Goal: Find specific page/section: Find specific page/section

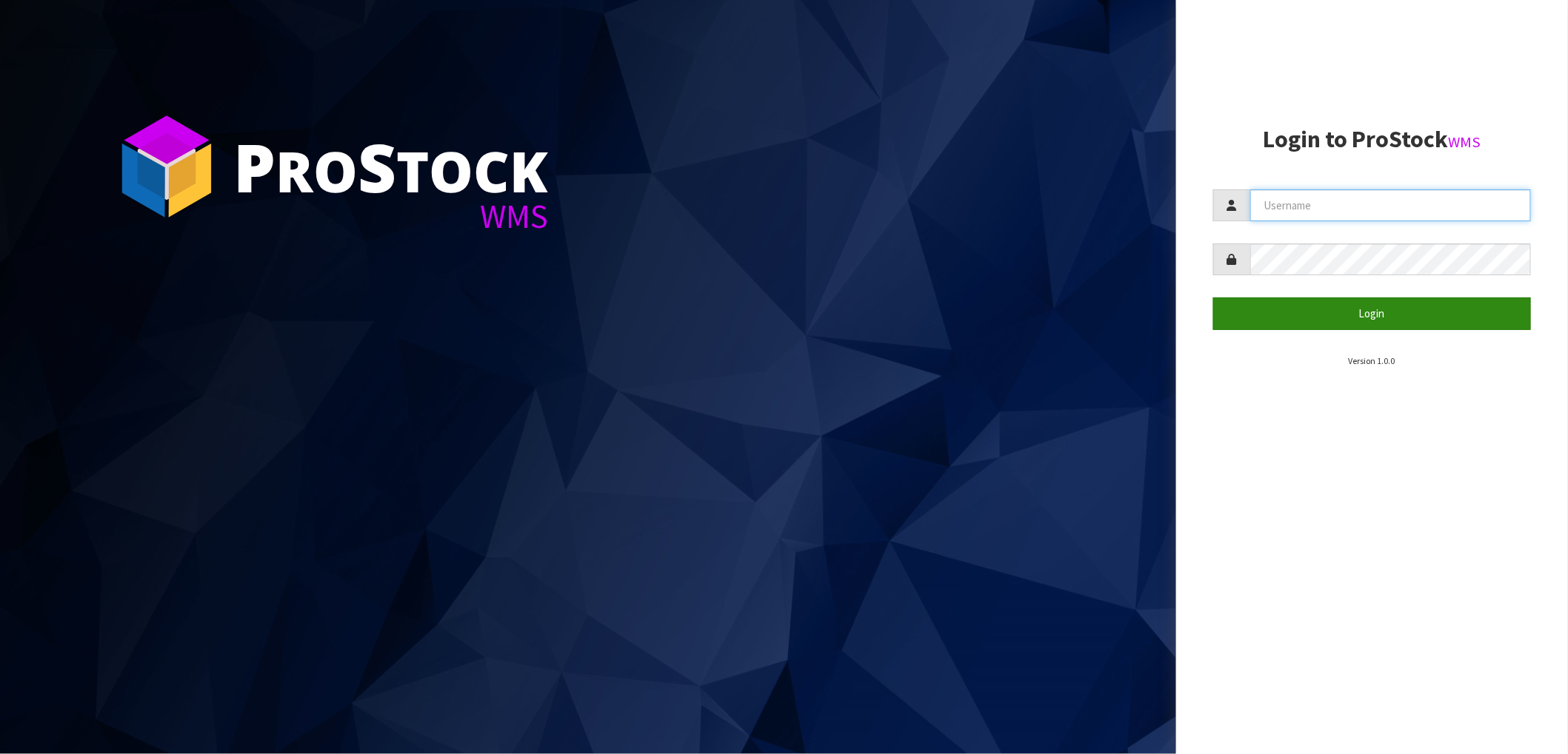
type input "[PERSON_NAME][EMAIL_ADDRESS][PERSON_NAME][DOMAIN_NAME]"
click at [1279, 320] on button "Login" at bounding box center [1373, 314] width 318 height 32
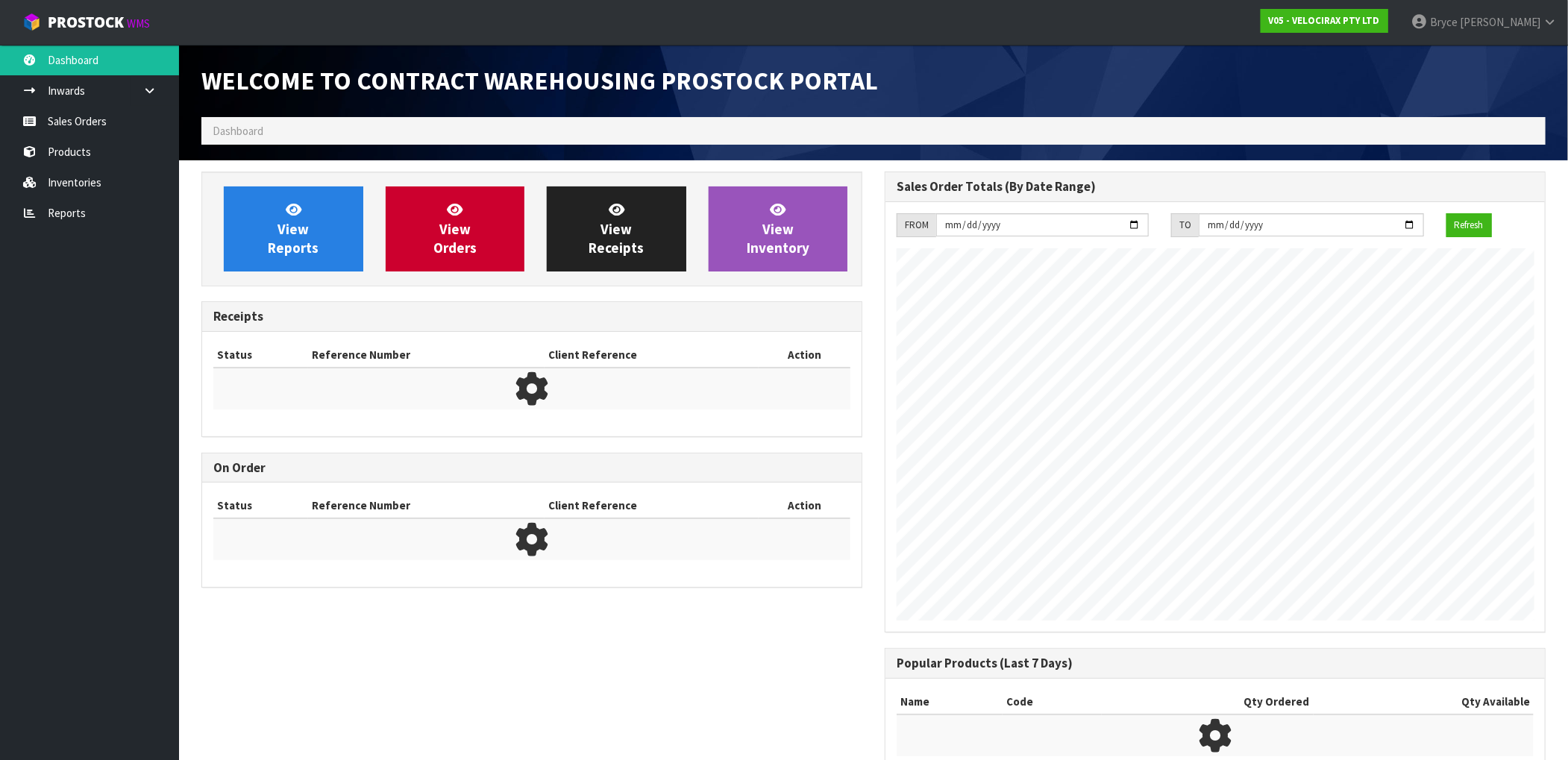
scroll to position [823, 683]
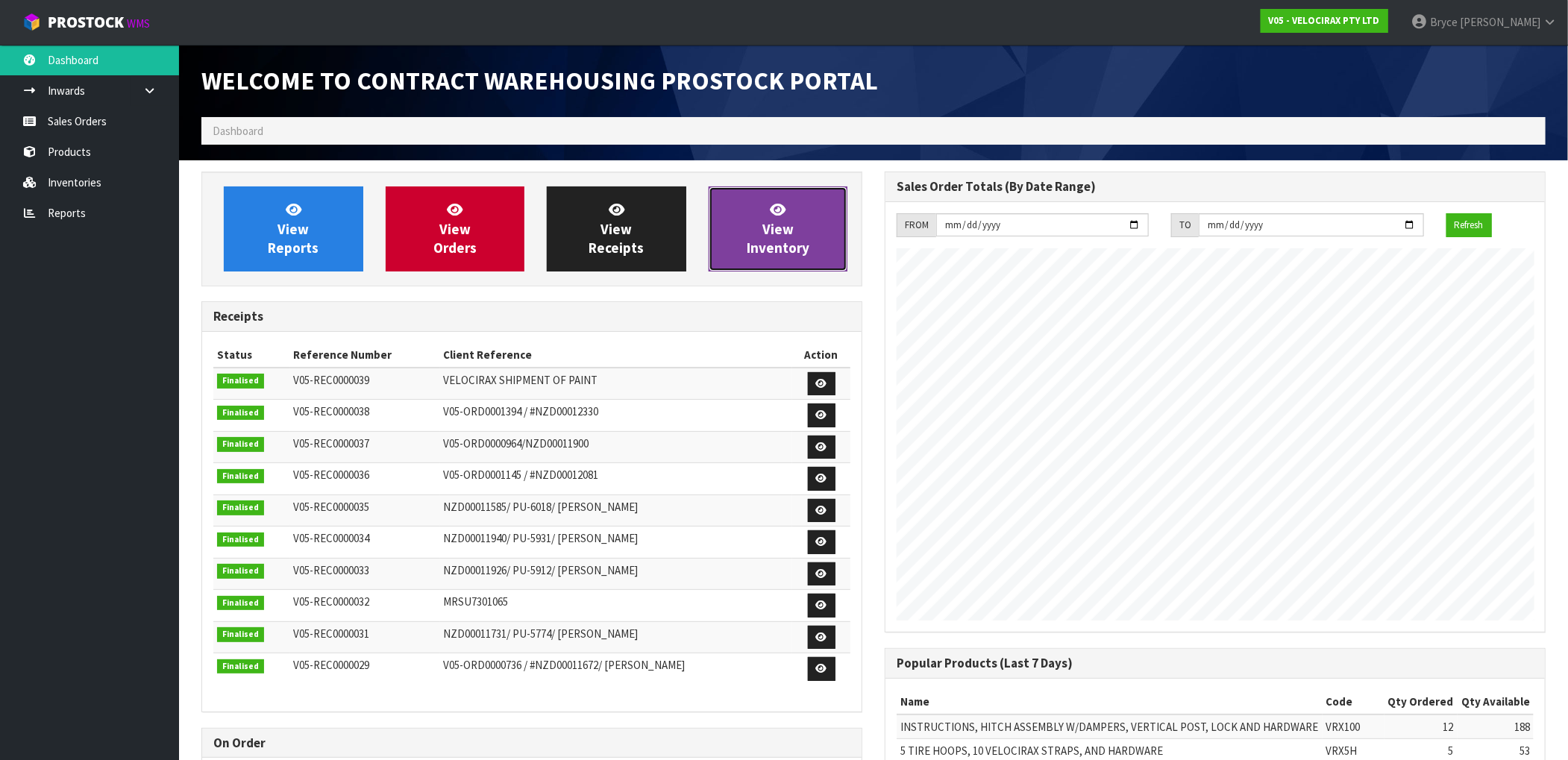
click at [805, 249] on span "View Inventory" at bounding box center [778, 229] width 63 height 56
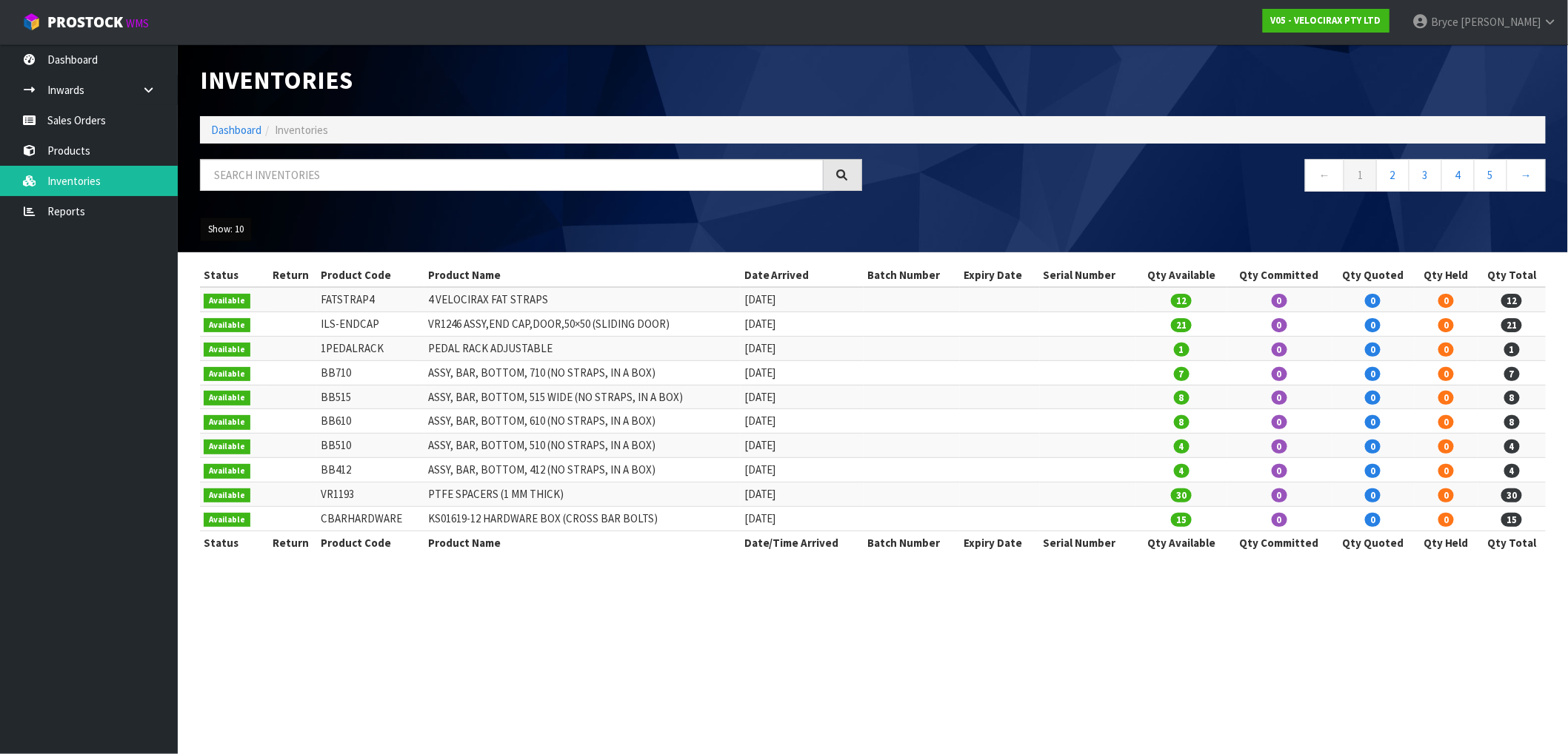
click at [235, 227] on button "Show: 10" at bounding box center [225, 229] width 52 height 24
click at [248, 320] on link "50" at bounding box center [259, 318] width 117 height 20
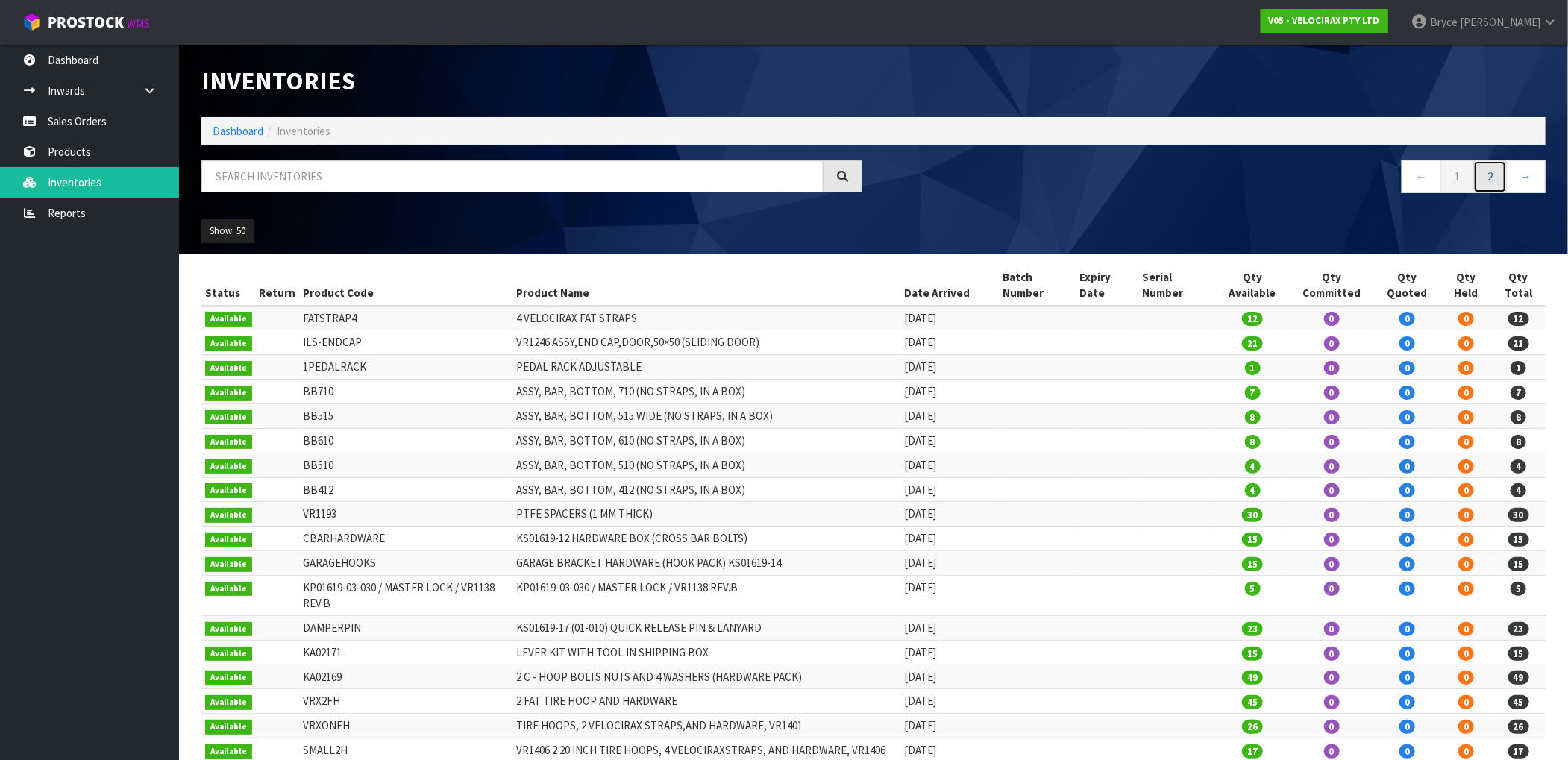
click at [1491, 177] on link "2" at bounding box center [1490, 176] width 33 height 32
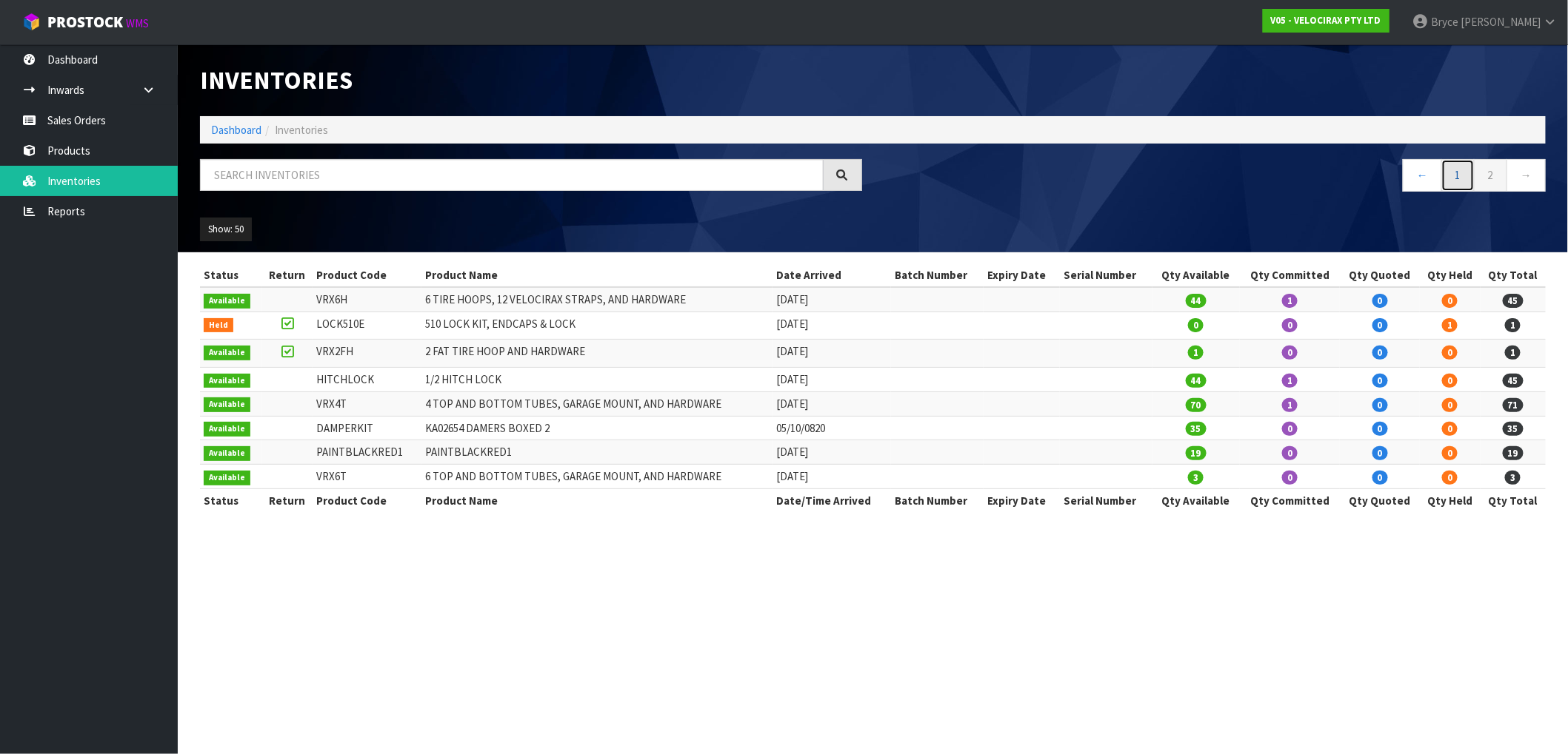
click at [1456, 181] on link "1" at bounding box center [1457, 175] width 33 height 32
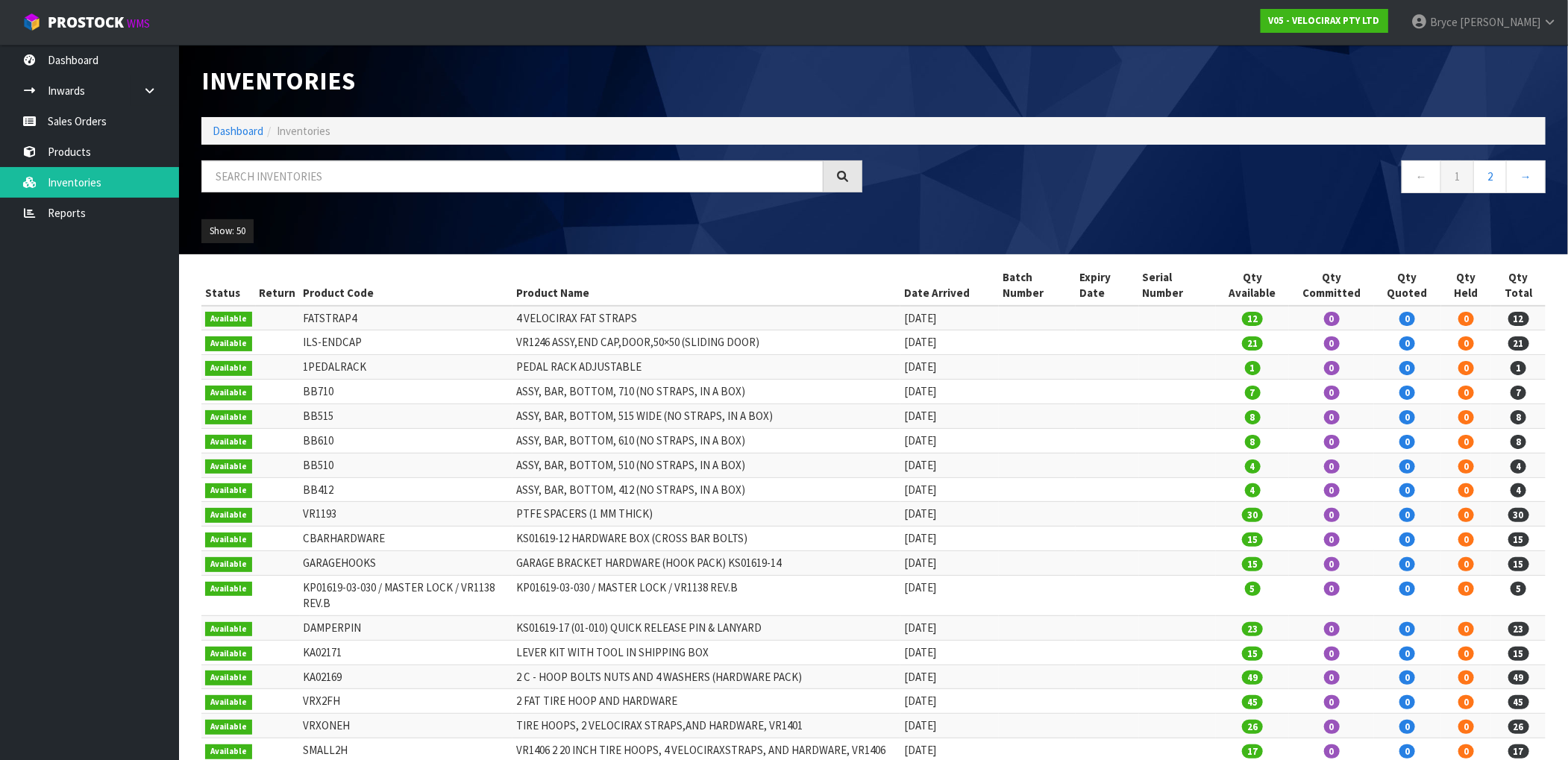
drag, startPoint x: 321, startPoint y: 692, endPoint x: 351, endPoint y: 694, distance: 30.1
click at [351, 694] on td "VRX2FH" at bounding box center [406, 701] width 213 height 25
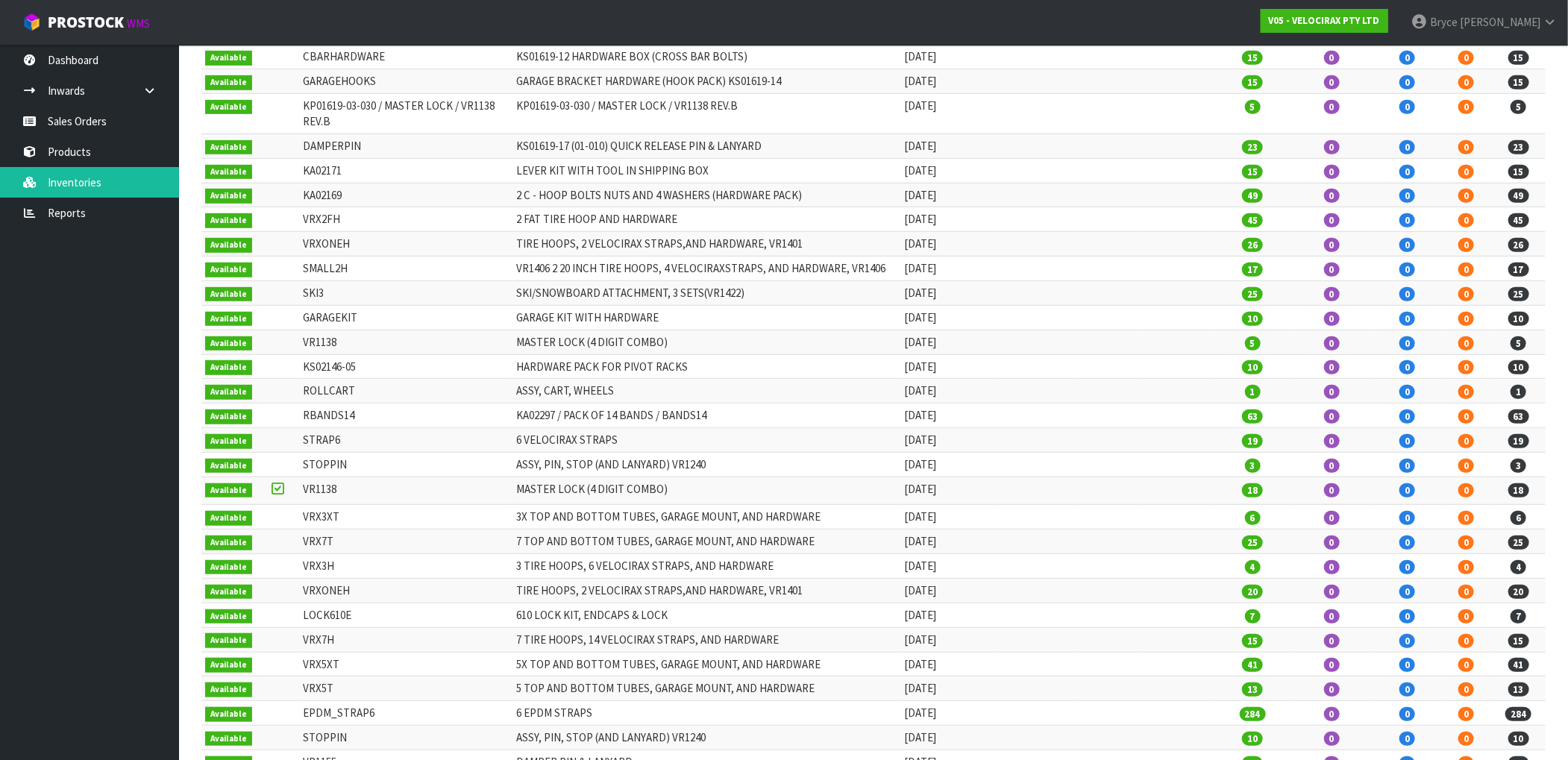
scroll to position [521, 0]
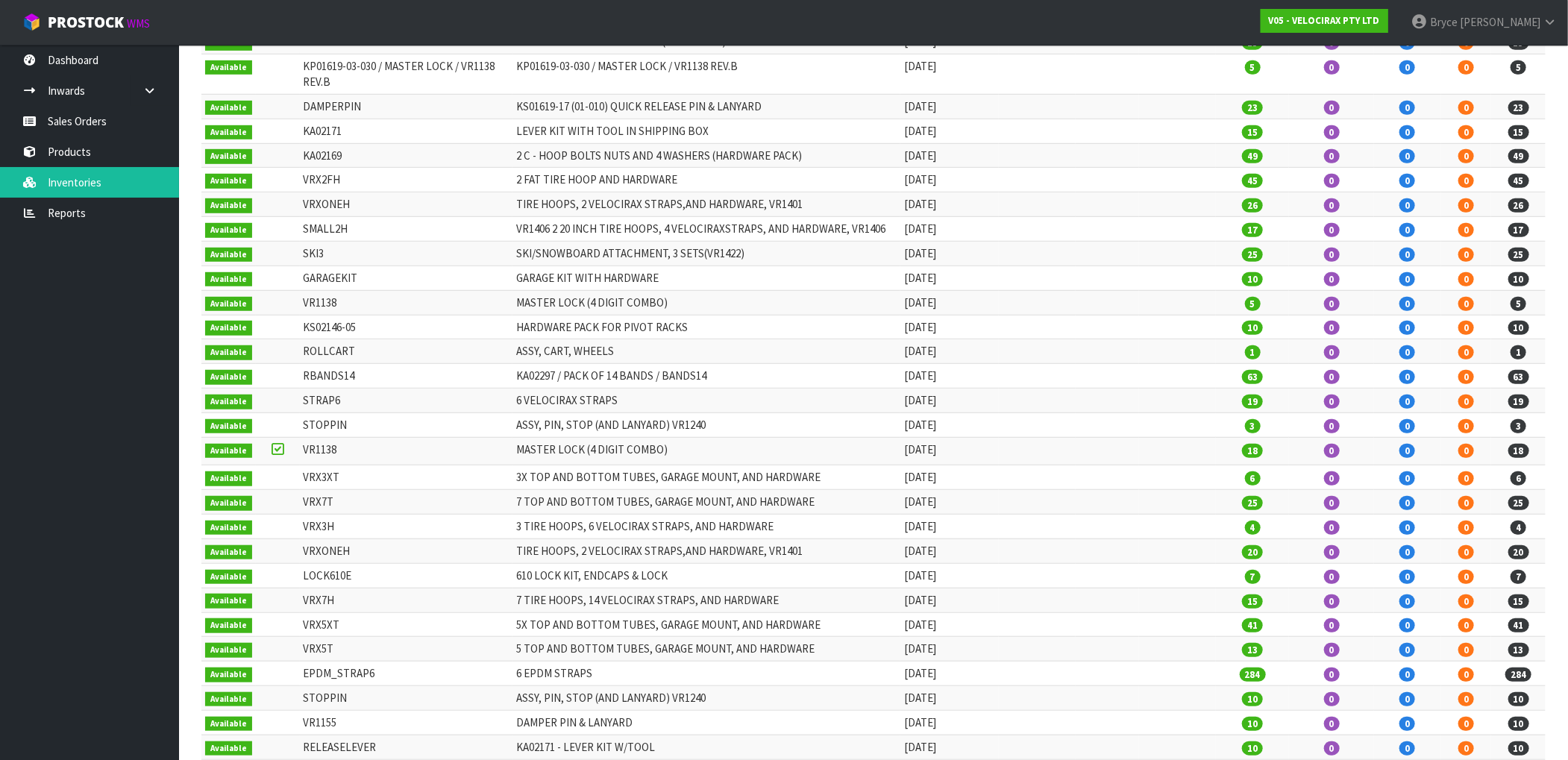
drag, startPoint x: 319, startPoint y: 725, endPoint x: 374, endPoint y: 728, distance: 55.1
click at [374, 735] on td "RELEASELEVER" at bounding box center [406, 747] width 213 height 25
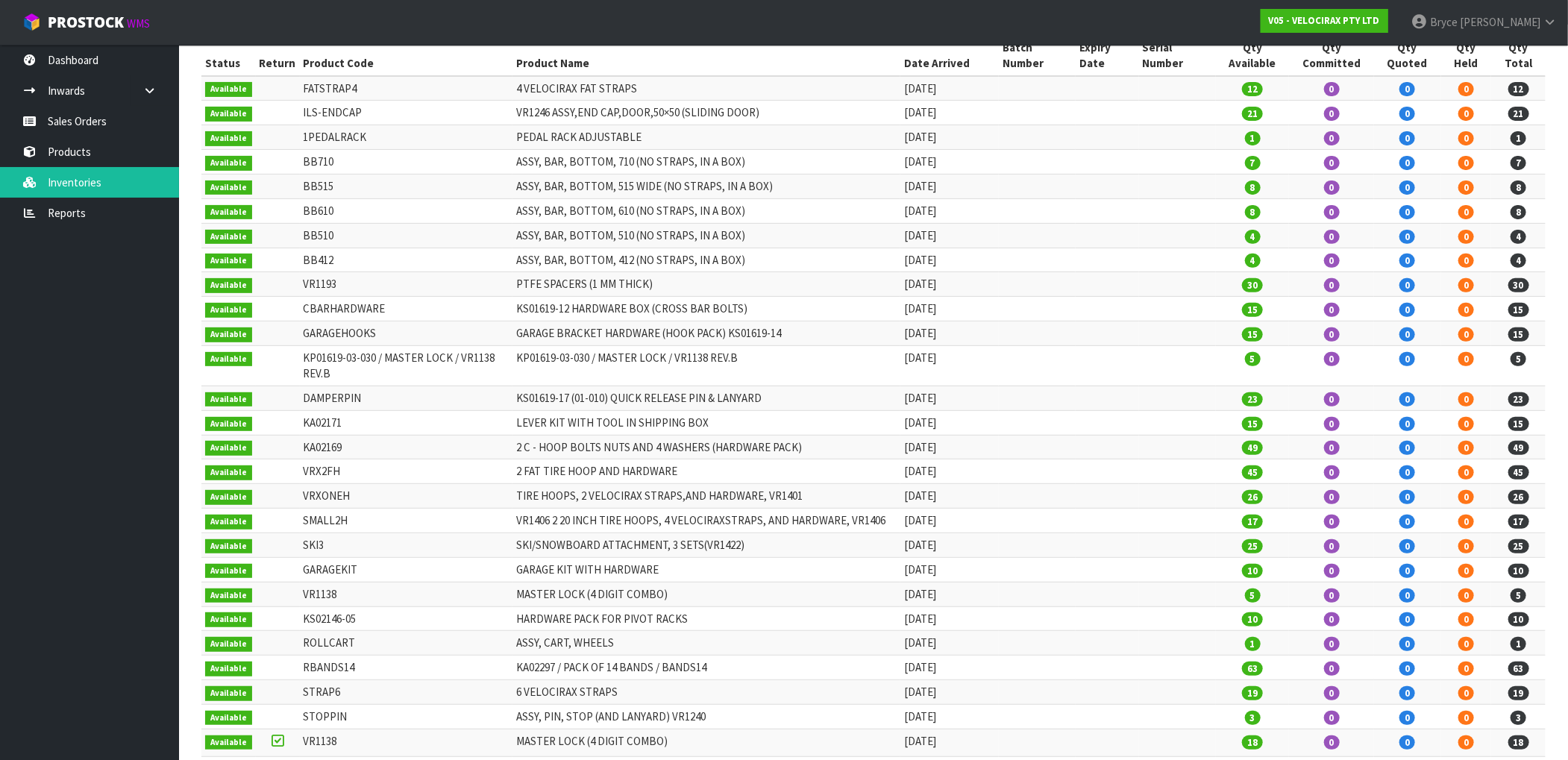
scroll to position [0, 0]
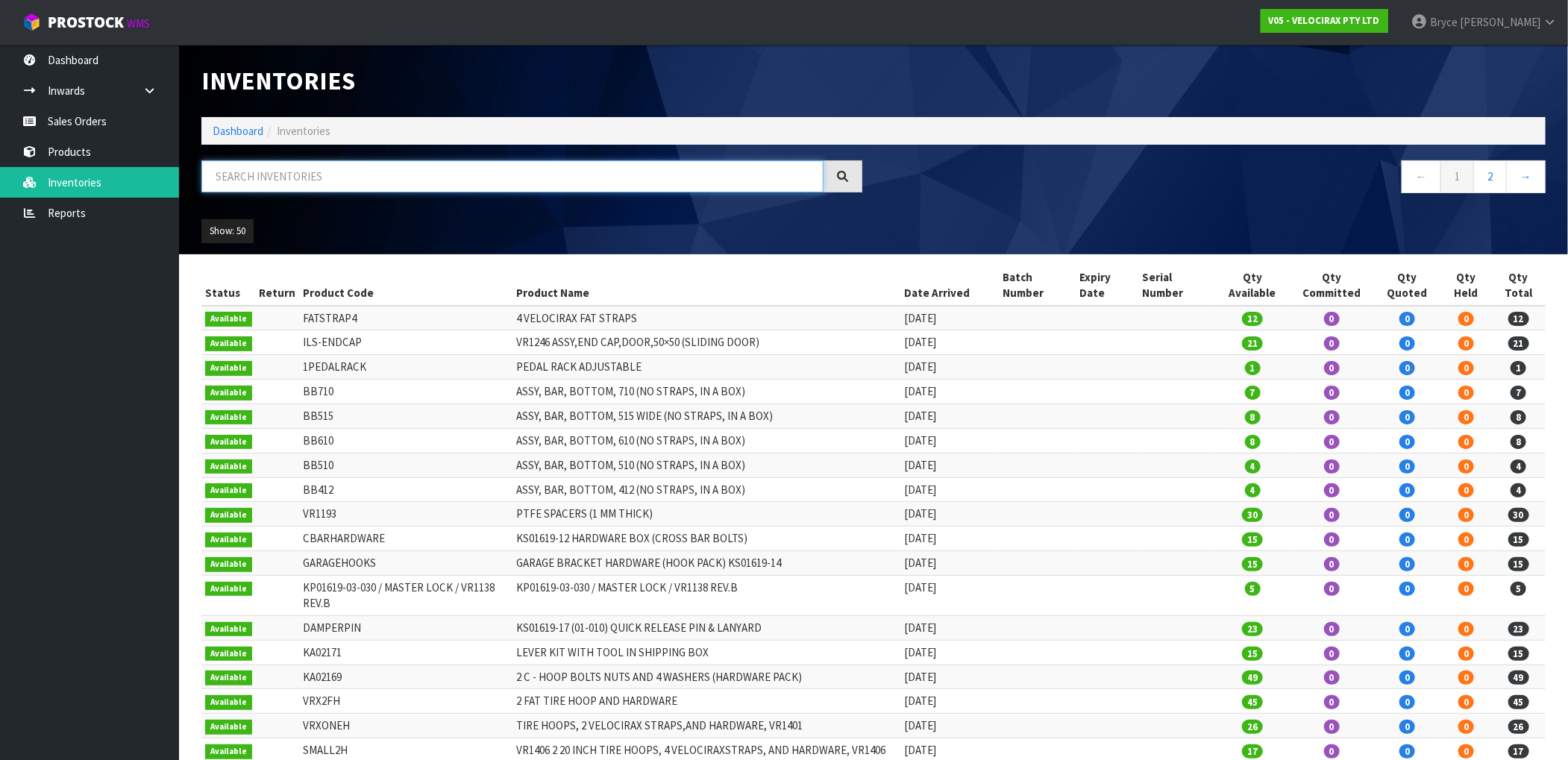
click at [330, 164] on input "text" at bounding box center [512, 176] width 622 height 32
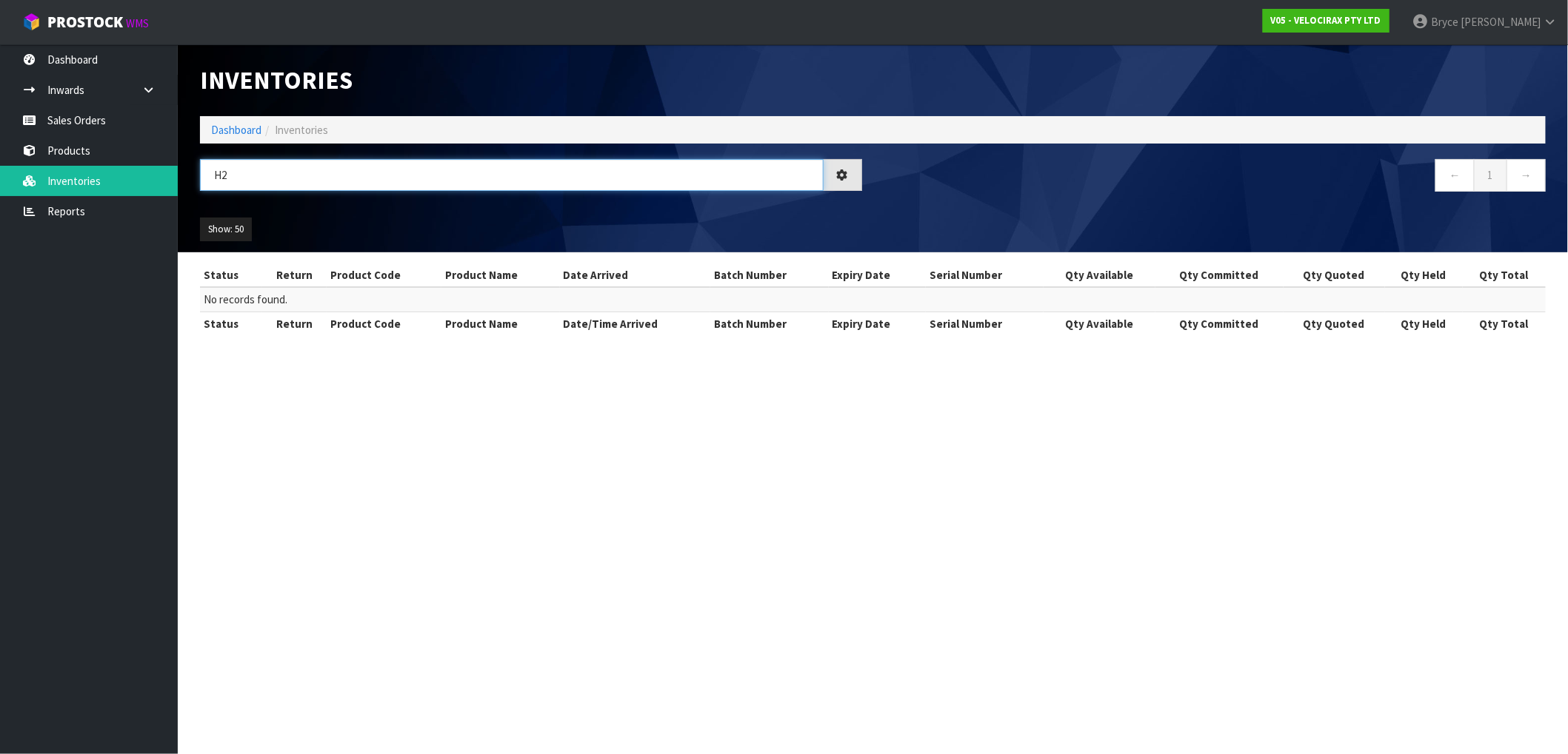
type input "H"
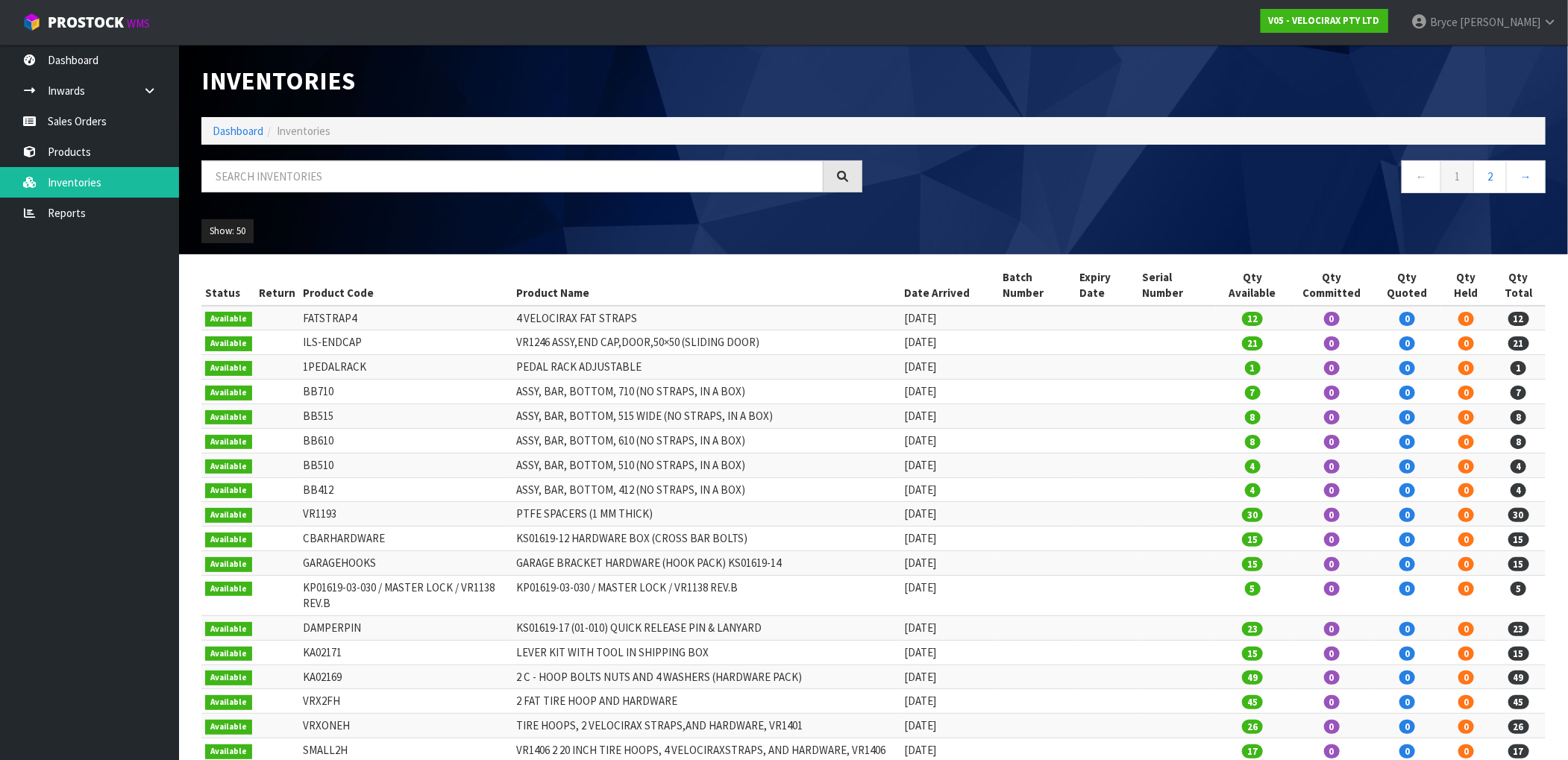
click at [1134, 202] on div "← 1 2 →" at bounding box center [1215, 184] width 683 height 48
click at [1204, 70] on div "Inventories" at bounding box center [873, 81] width 1366 height 72
